Goal: Task Accomplishment & Management: Use online tool/utility

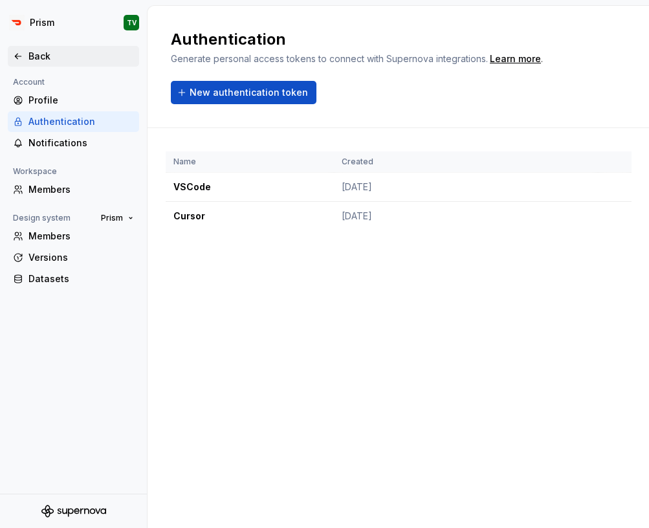
click at [64, 56] on div "Back" at bounding box center [80, 56] width 105 height 13
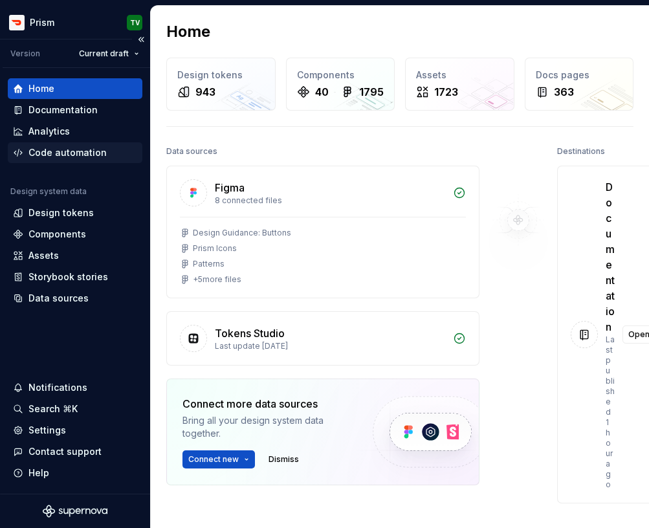
click at [95, 161] on div "Code automation" at bounding box center [75, 152] width 134 height 21
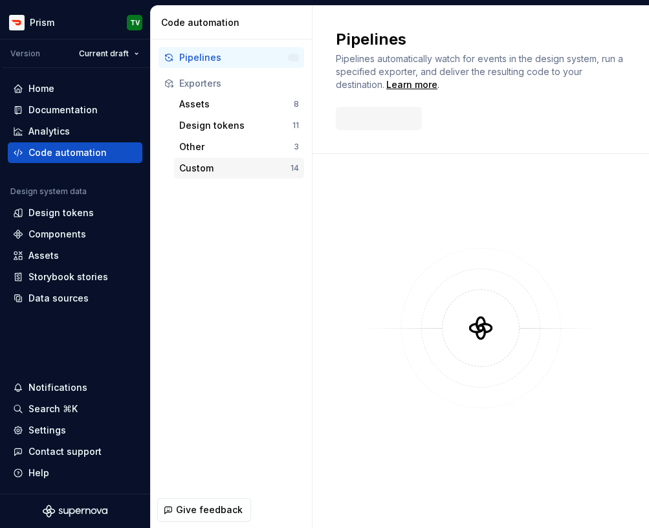
click at [215, 166] on div "Custom" at bounding box center [234, 168] width 111 height 13
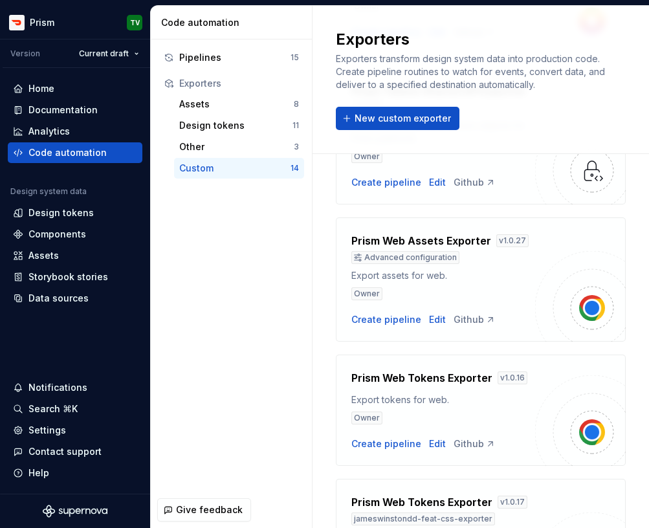
scroll to position [1534, 0]
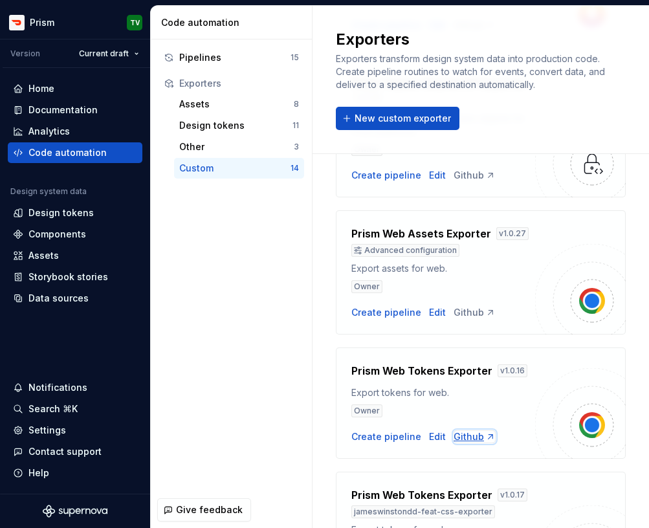
click at [454, 430] on div "Github" at bounding box center [474, 436] width 42 height 13
click at [212, 65] on div "Pipelines 15" at bounding box center [230, 57] width 145 height 21
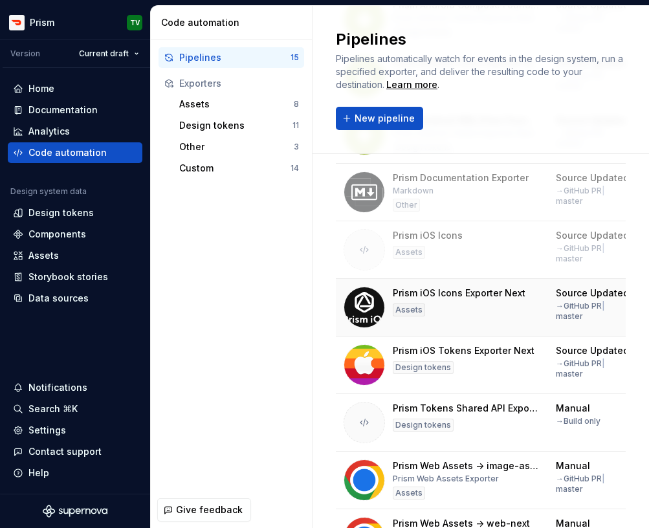
scroll to position [381, 0]
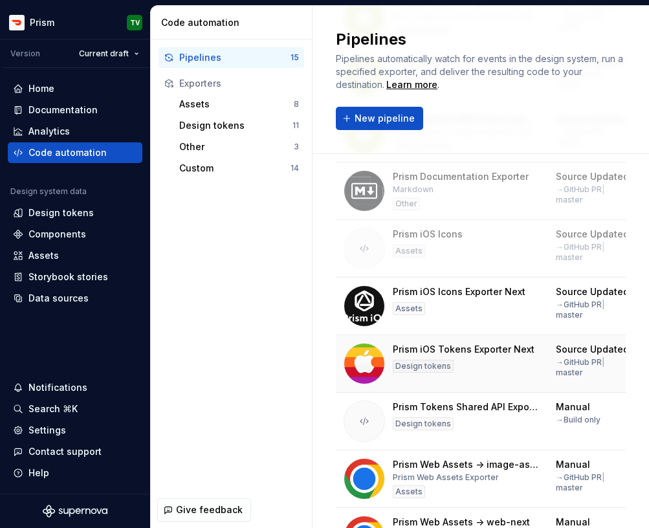
click at [477, 349] on div "Prism iOS Tokens Exporter Next" at bounding box center [463, 349] width 142 height 13
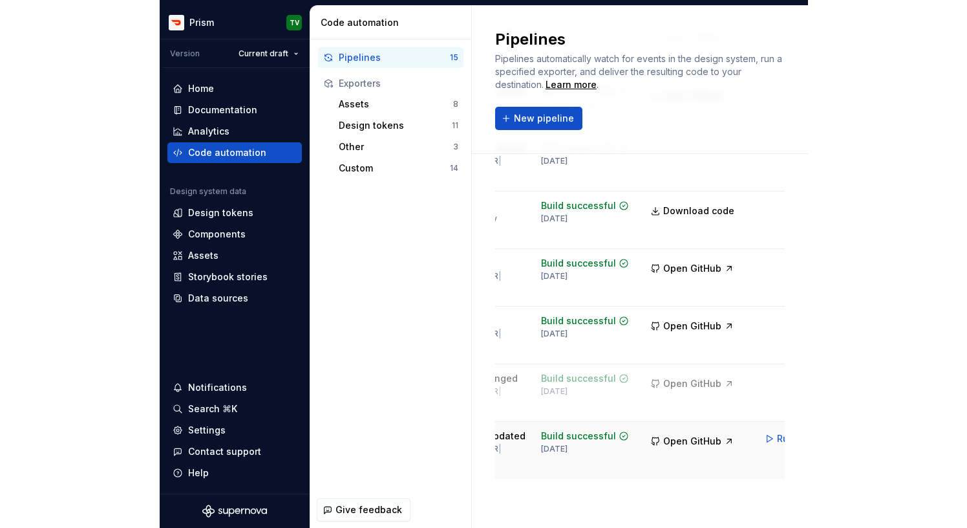
scroll to position [0, 305]
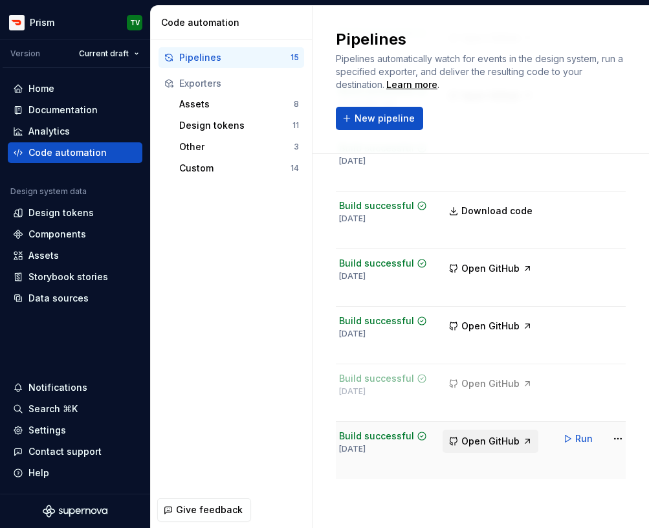
click at [500, 434] on button "Open GitHub" at bounding box center [490, 440] width 96 height 23
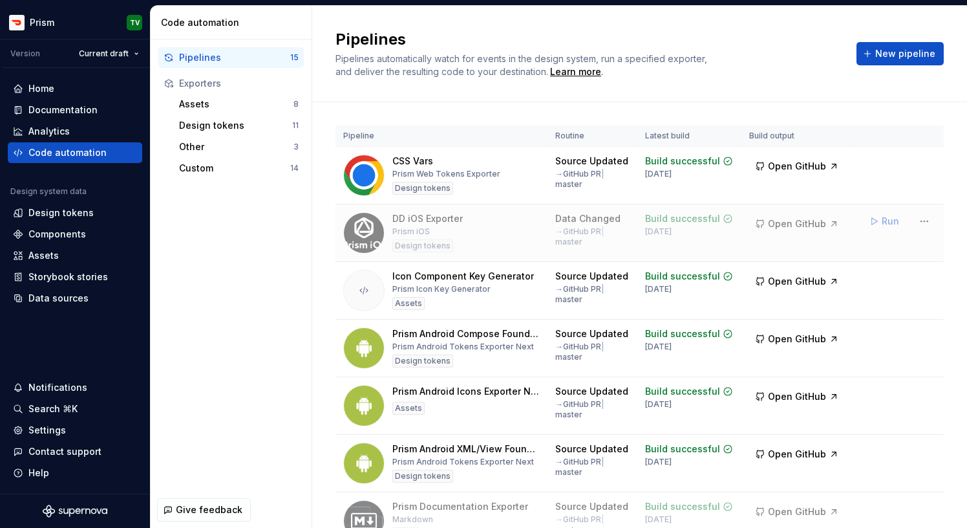
scroll to position [531, 0]
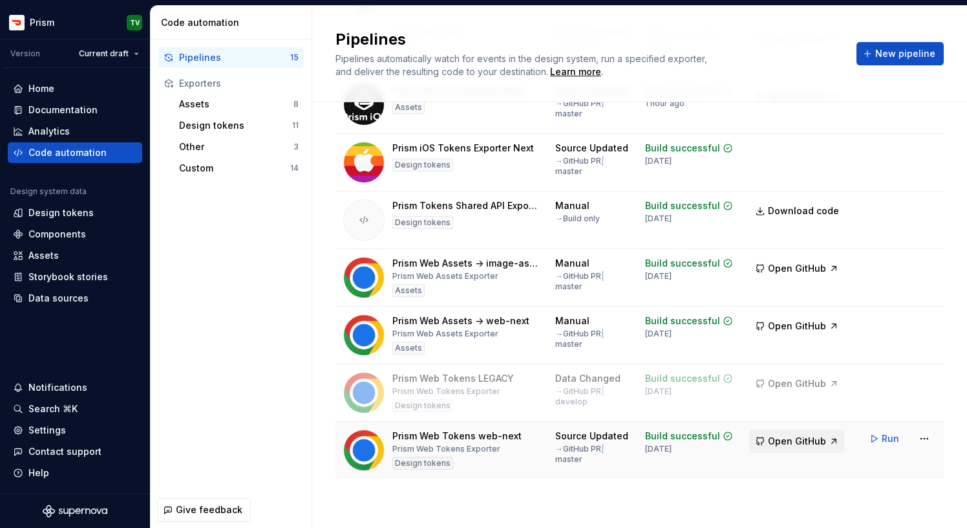
click at [648, 443] on span "Open GitHub" at bounding box center [797, 441] width 58 height 13
